Goal: Task Accomplishment & Management: Use online tool/utility

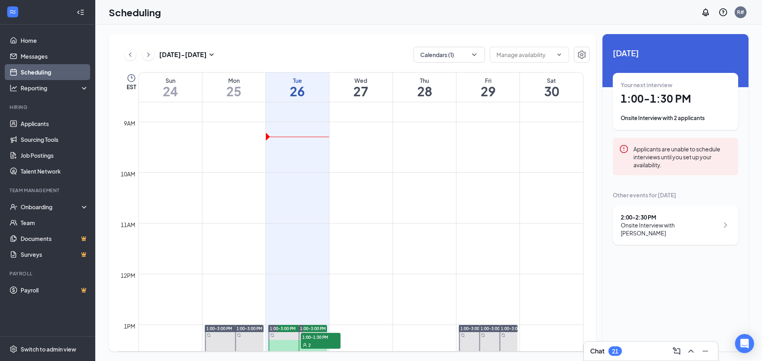
scroll to position [509, 0]
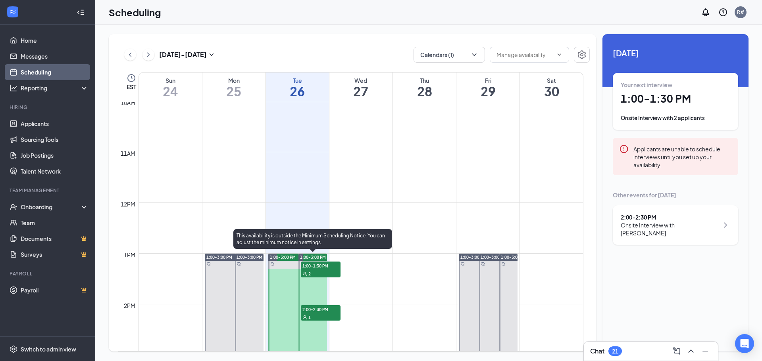
click at [311, 269] on span "1:00-1:30 PM" at bounding box center [321, 266] width 40 height 8
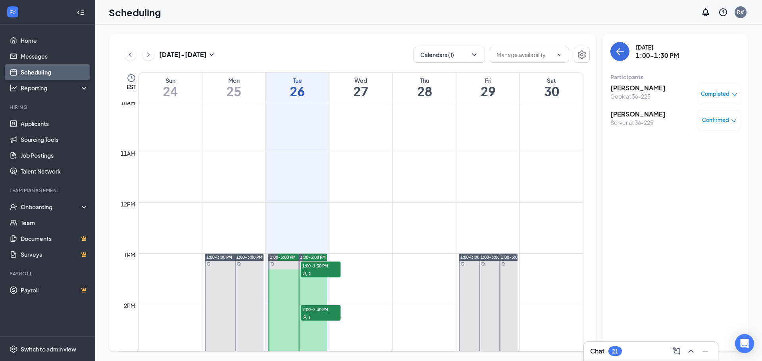
click at [632, 113] on h3 "[PERSON_NAME]" at bounding box center [637, 114] width 55 height 9
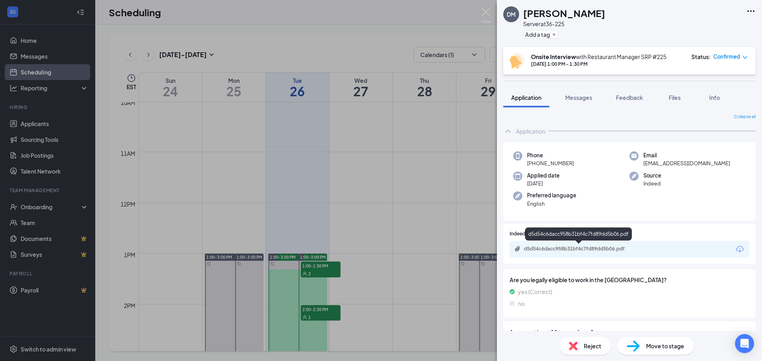
click at [578, 248] on div "d5d54c6dacc958b31bf4c7fd89dd5b06.pdf" at bounding box center [579, 249] width 111 height 6
click at [746, 58] on icon "down" at bounding box center [745, 58] width 6 height 6
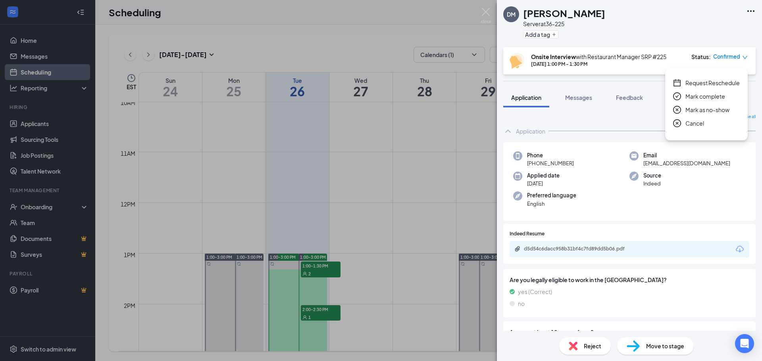
click at [696, 122] on span "Cancel" at bounding box center [694, 123] width 19 height 9
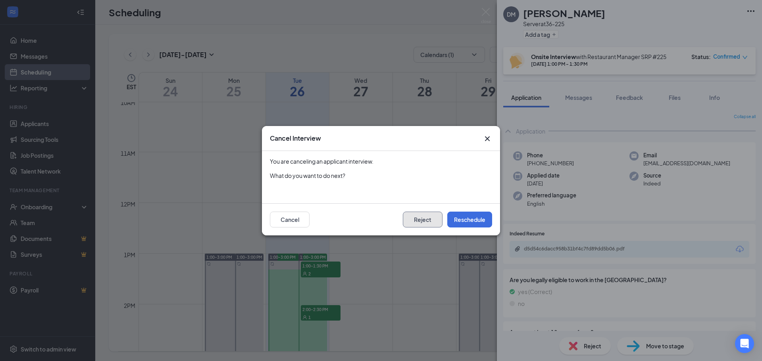
click at [417, 221] on button "Reject" at bounding box center [423, 220] width 40 height 16
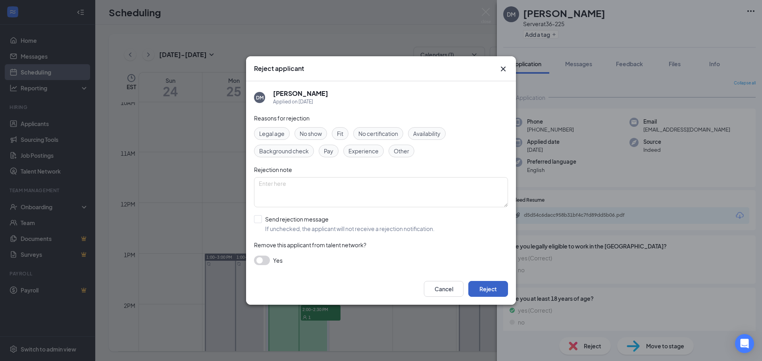
click at [488, 290] on button "Reject" at bounding box center [488, 289] width 40 height 16
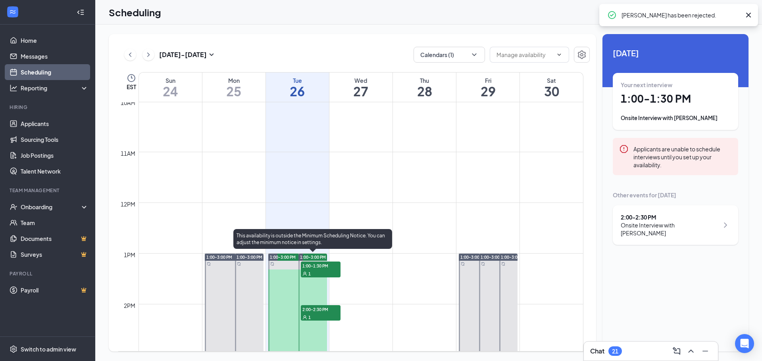
click at [321, 265] on span "1:00-1:30 PM" at bounding box center [321, 266] width 40 height 8
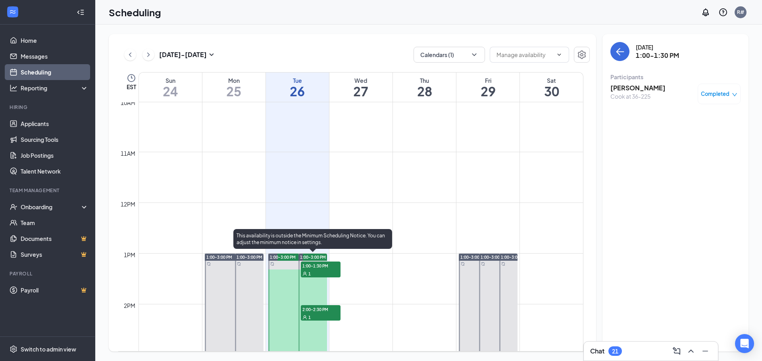
click at [320, 315] on div "1" at bounding box center [321, 317] width 40 height 8
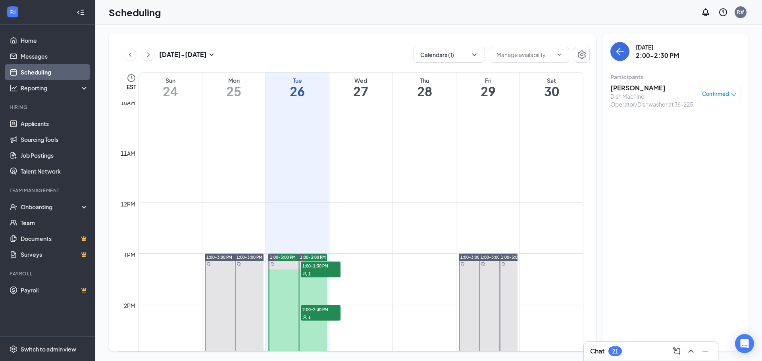
click at [627, 87] on h3 "[PERSON_NAME]" at bounding box center [651, 88] width 83 height 9
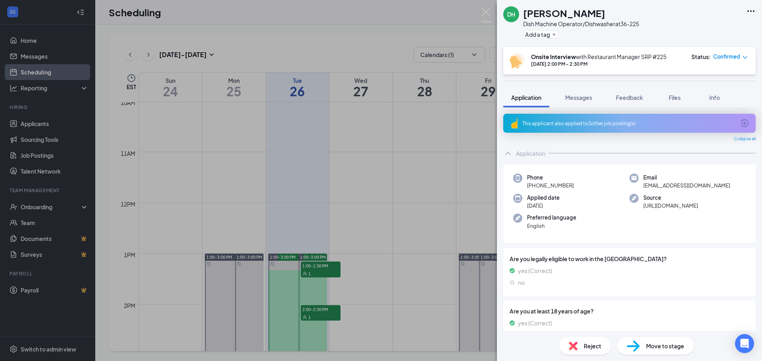
click at [744, 57] on icon "down" at bounding box center [745, 58] width 6 height 6
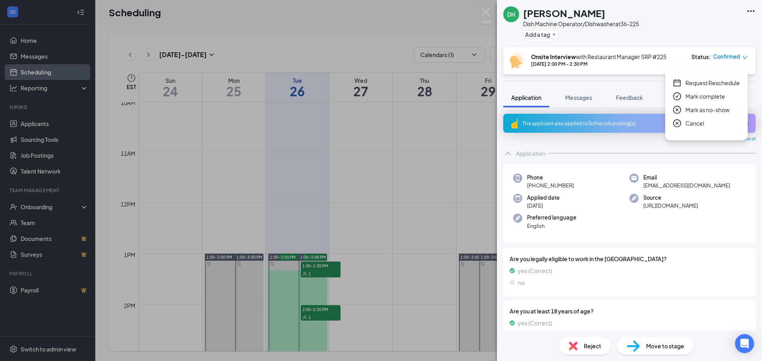
click at [700, 123] on span "Cancel" at bounding box center [694, 123] width 19 height 9
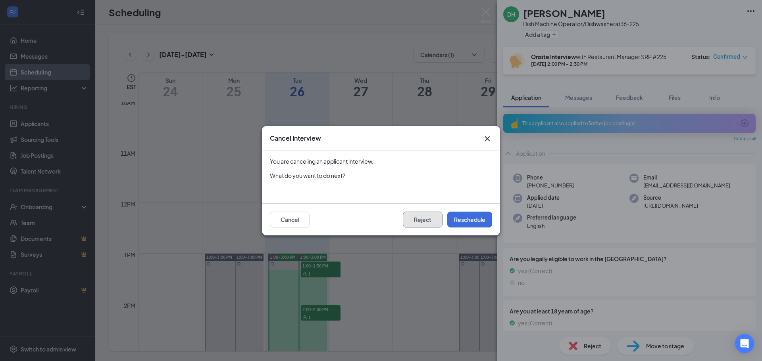
click at [419, 223] on button "Reject" at bounding box center [423, 220] width 40 height 16
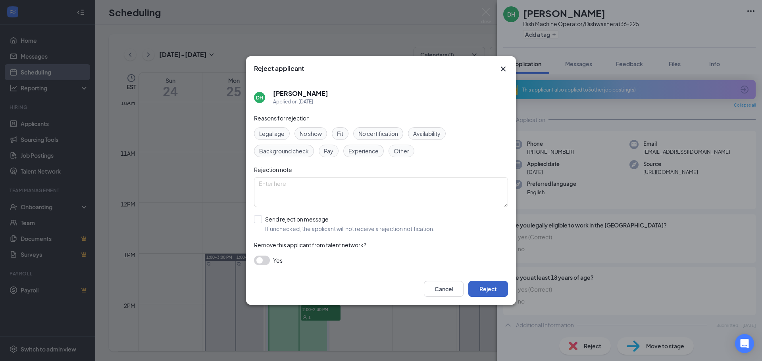
click at [497, 294] on button "Reject" at bounding box center [488, 289] width 40 height 16
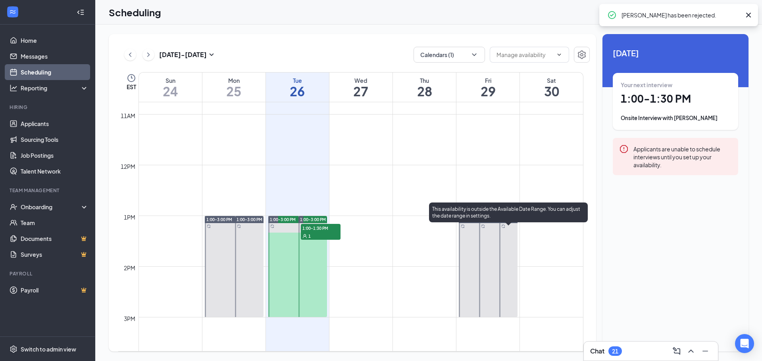
scroll to position [509, 0]
